Goal: Download file/media

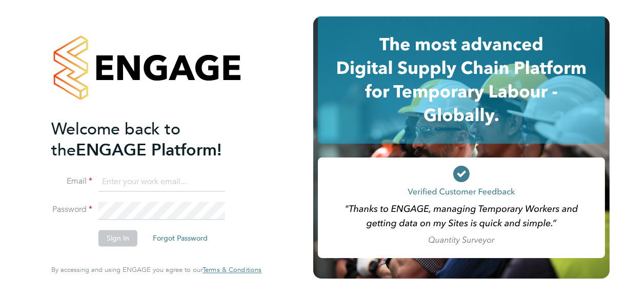
type input "[PERSON_NAME][EMAIL_ADDRESS][DOMAIN_NAME]"
click at [124, 238] on button "Sign In" at bounding box center [117, 238] width 39 height 16
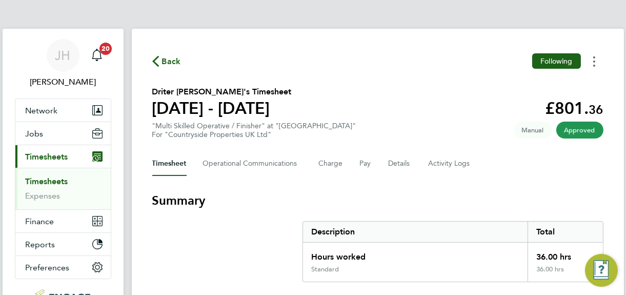
click at [593, 62] on circle "Timesheets Menu" at bounding box center [594, 61] width 2 height 2
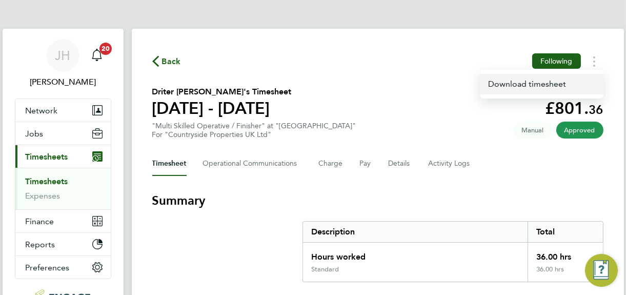
click at [516, 84] on link "Download timesheet" at bounding box center [541, 84] width 123 height 21
